Goal: Task Accomplishment & Management: Manage account settings

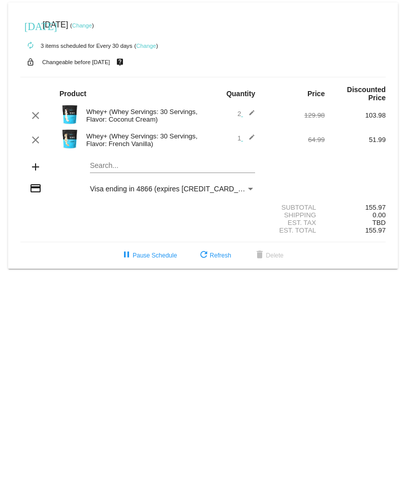
click at [151, 43] on link "Change" at bounding box center [146, 46] width 20 height 6
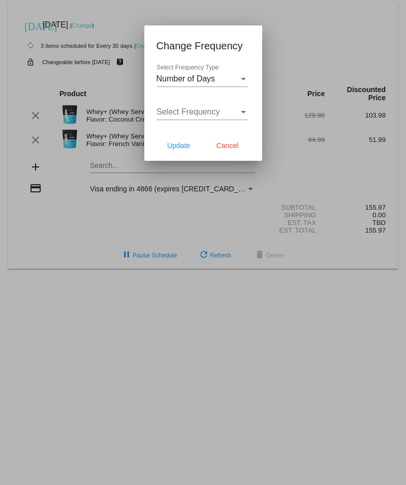
click at [312, 42] on div at bounding box center [203, 242] width 406 height 485
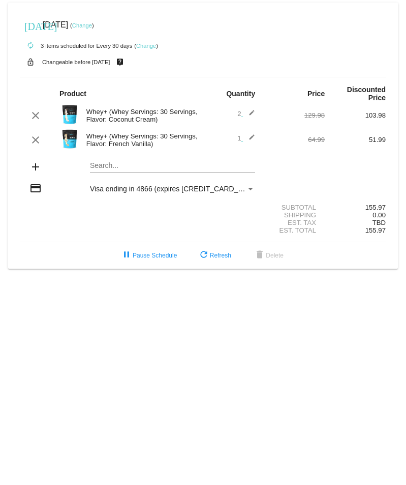
click at [249, 187] on div "Payment Method" at bounding box center [250, 189] width 9 height 8
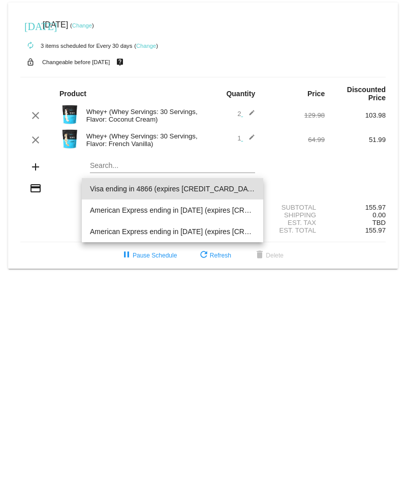
click at [145, 43] on div at bounding box center [203, 242] width 406 height 485
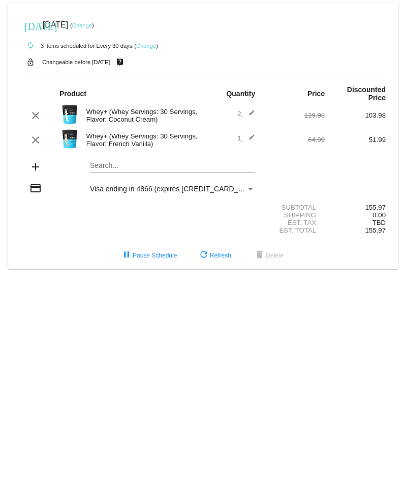
click at [145, 43] on link "Change" at bounding box center [146, 46] width 20 height 6
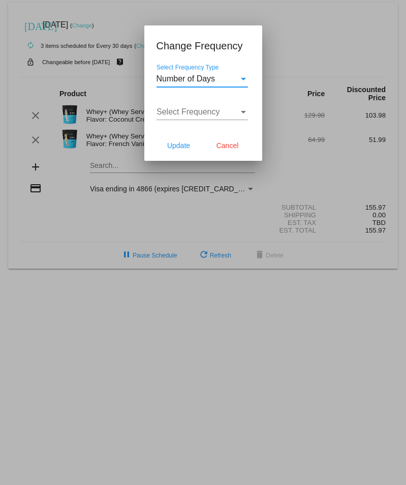
click at [235, 77] on div "Number of Days" at bounding box center [198, 78] width 82 height 9
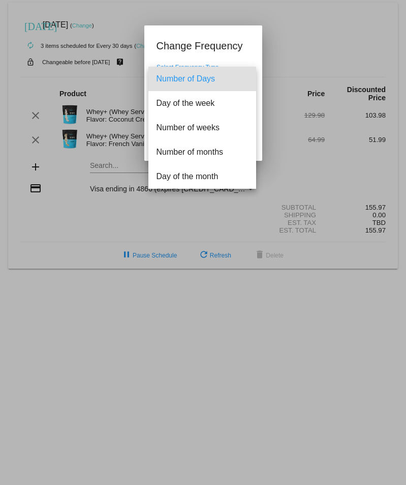
click at [235, 77] on span "Number of Days" at bounding box center [203, 79] width 92 height 24
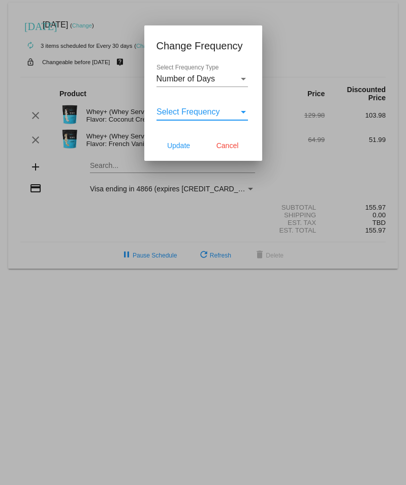
click at [230, 112] on div "Select Frequency" at bounding box center [198, 111] width 82 height 9
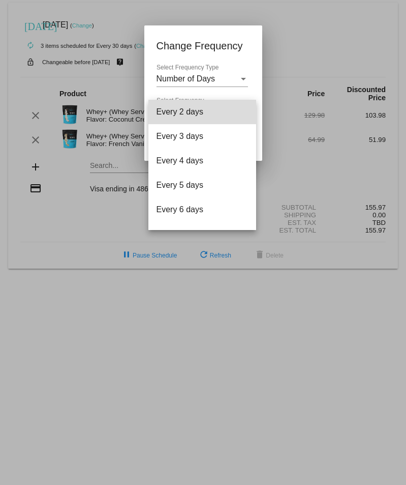
click at [230, 112] on span "Every 2 days" at bounding box center [203, 112] width 92 height 24
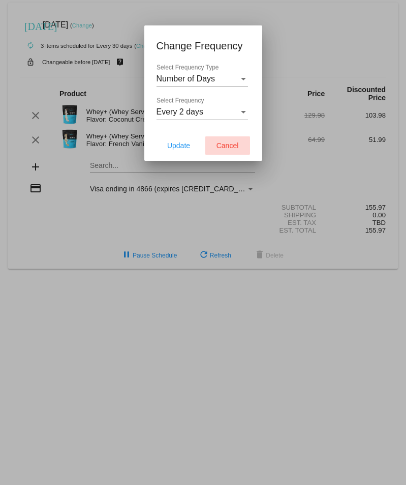
click at [220, 144] on span "Cancel" at bounding box center [228, 145] width 22 height 8
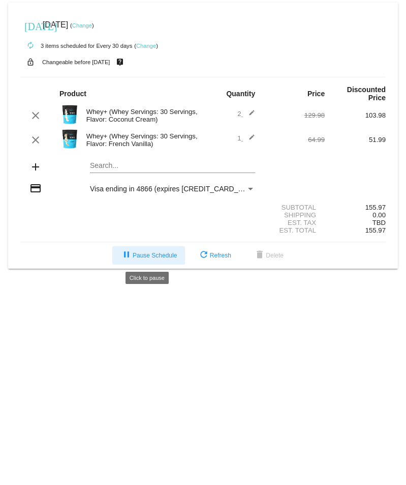
click at [161, 255] on span "pause Pause Schedule" at bounding box center [149, 255] width 56 height 7
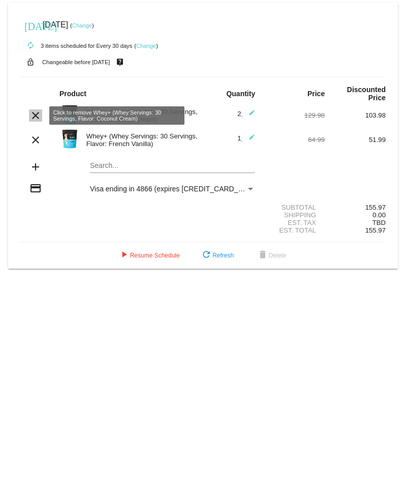
click at [34, 116] on mat-icon "clear" at bounding box center [35, 115] width 12 height 12
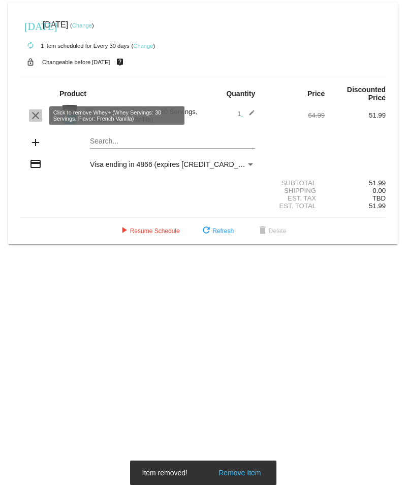
click at [38, 116] on mat-icon "clear" at bounding box center [35, 115] width 12 height 12
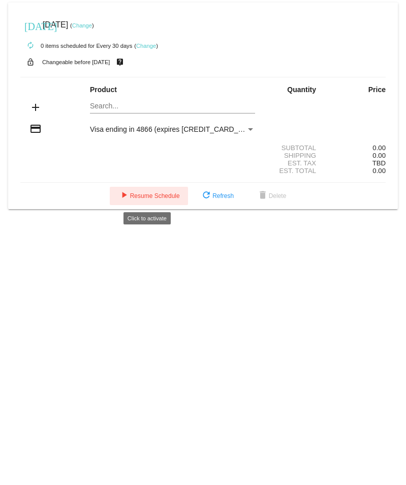
click at [159, 196] on span "play_arrow Resume Schedule" at bounding box center [149, 195] width 62 height 7
click at [158, 196] on span "pause Pause Schedule" at bounding box center [149, 195] width 56 height 7
